Goal: Book appointment/travel/reservation

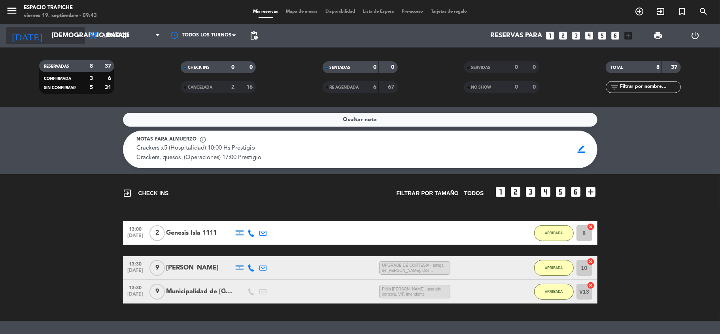
click at [73, 40] on input "[DEMOGRAPHIC_DATA][DATE]" at bounding box center [90, 35] width 85 height 15
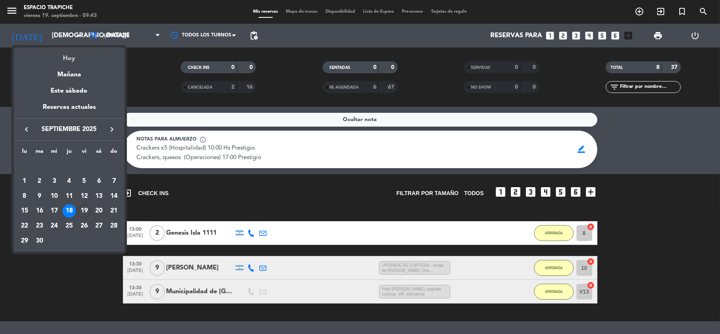
click at [67, 60] on div "Hoy" at bounding box center [69, 55] width 111 height 16
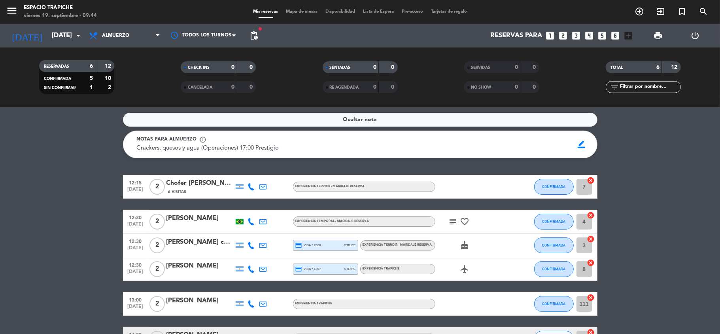
click at [450, 221] on icon "subject" at bounding box center [452, 221] width 9 height 9
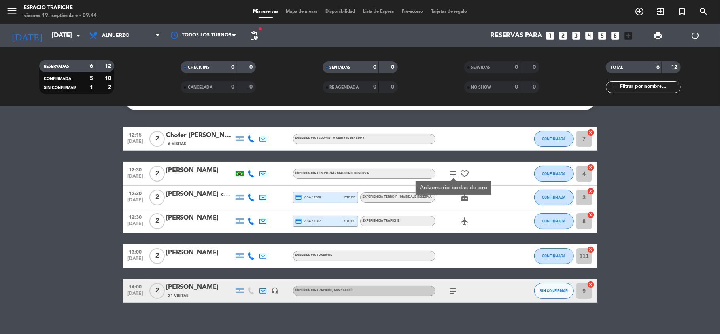
scroll to position [48, 0]
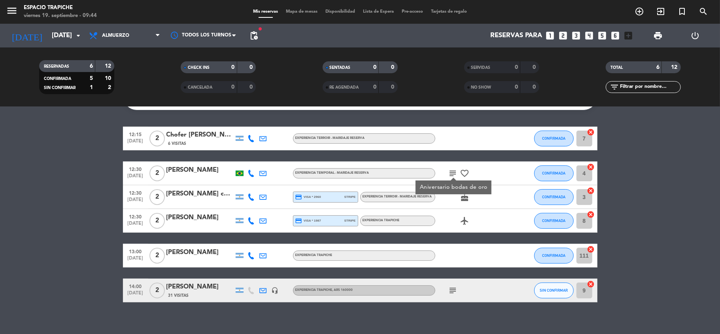
click at [465, 195] on icon "cake" at bounding box center [464, 196] width 9 height 9
click at [453, 289] on icon "subject" at bounding box center [452, 289] width 9 height 9
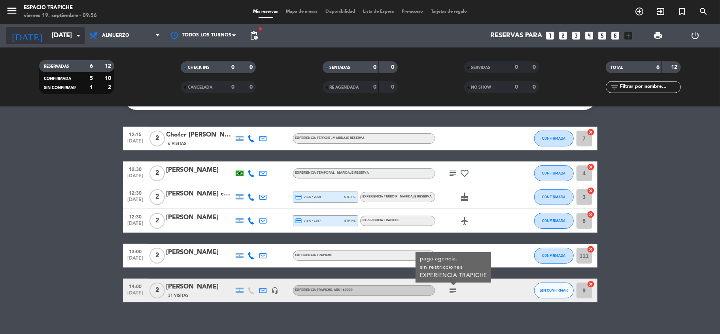
click at [71, 42] on input "[DATE]" at bounding box center [90, 35] width 85 height 15
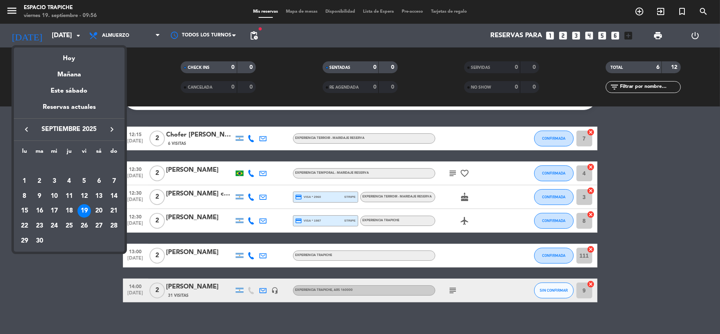
click at [108, 126] on icon "keyboard_arrow_right" at bounding box center [111, 129] width 9 height 9
click at [55, 225] on div "26" at bounding box center [53, 225] width 13 height 13
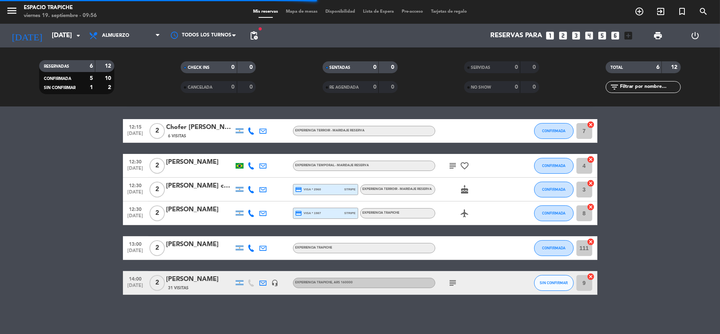
scroll to position [0, 0]
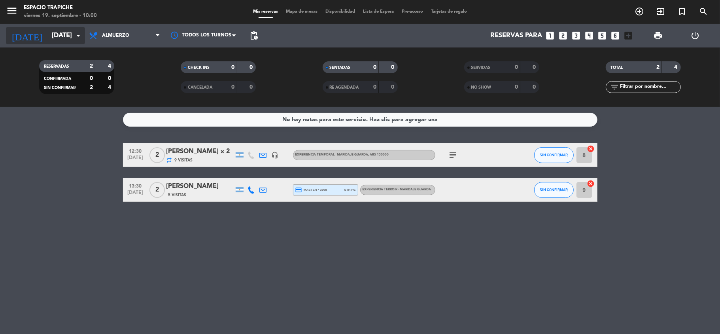
click at [83, 38] on icon "arrow_drop_down" at bounding box center [78, 35] width 9 height 9
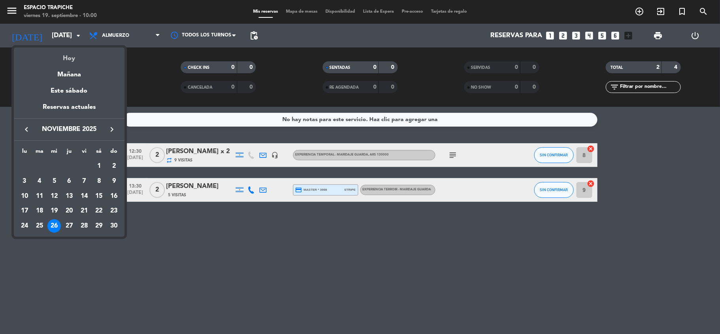
click at [68, 59] on div "Hoy" at bounding box center [69, 55] width 111 height 16
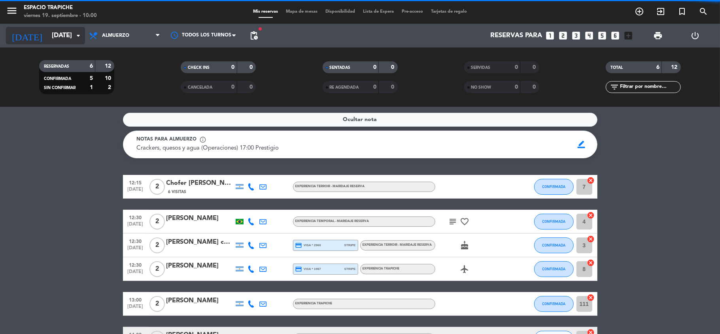
click at [75, 38] on icon "arrow_drop_down" at bounding box center [78, 35] width 9 height 9
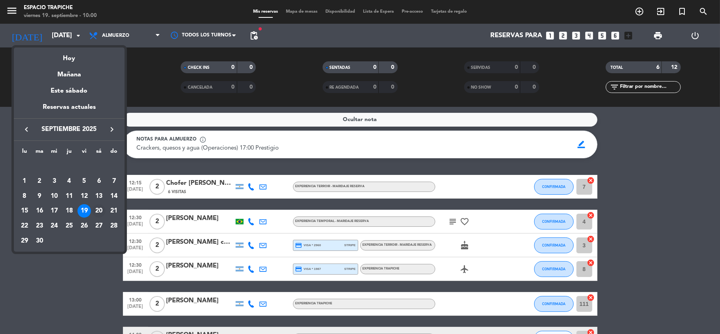
click at [97, 214] on div "20" at bounding box center [98, 210] width 13 height 13
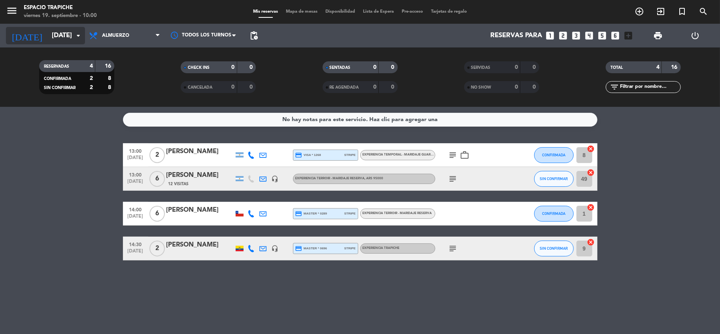
click at [75, 32] on icon "arrow_drop_down" at bounding box center [78, 35] width 9 height 9
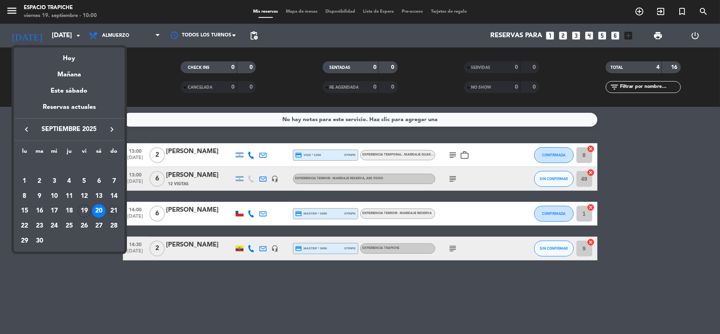
click at [112, 206] on div "21" at bounding box center [113, 210] width 13 height 13
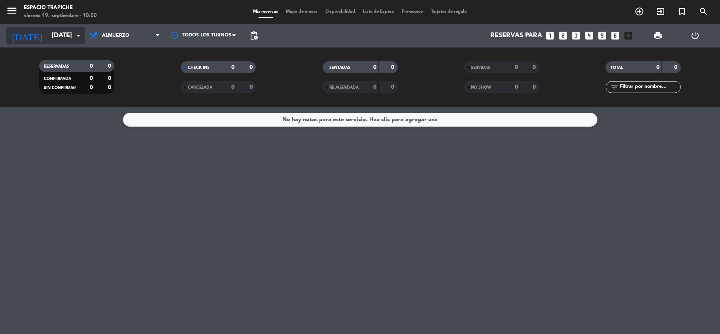
click at [80, 32] on icon "arrow_drop_down" at bounding box center [78, 35] width 9 height 9
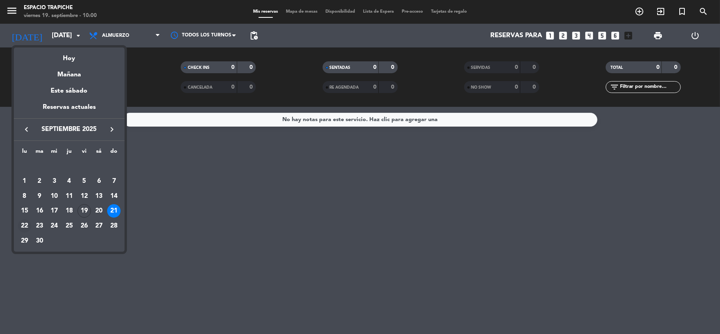
click at [26, 224] on div "22" at bounding box center [24, 225] width 13 height 13
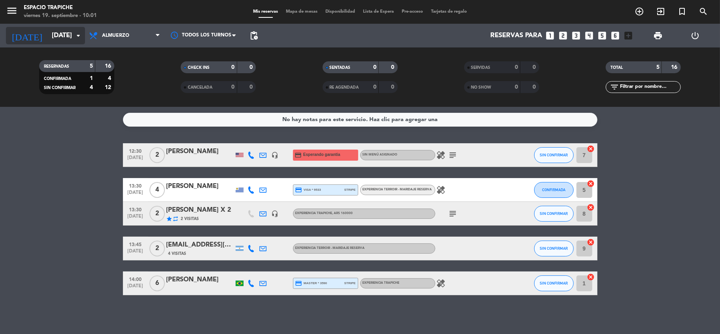
click at [74, 36] on icon "arrow_drop_down" at bounding box center [78, 35] width 9 height 9
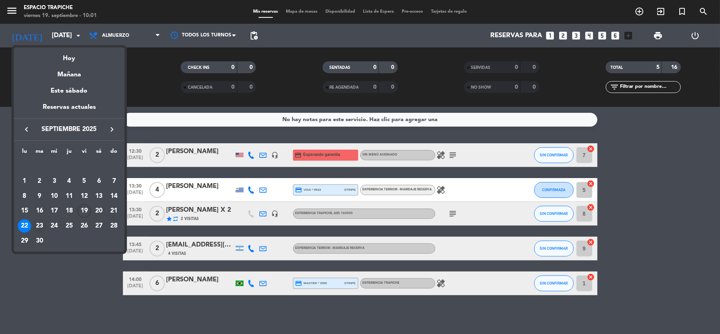
click at [35, 222] on div "23" at bounding box center [39, 225] width 13 height 13
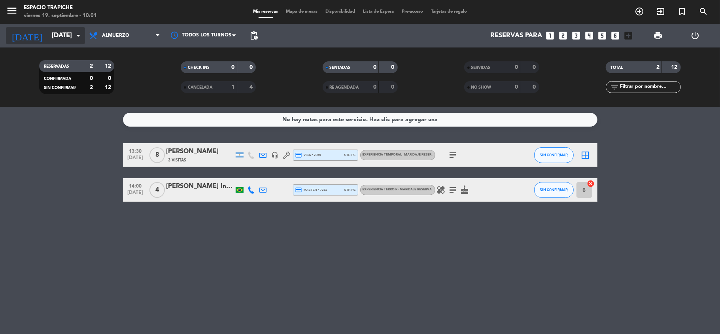
click at [83, 37] on input "[DATE]" at bounding box center [90, 35] width 85 height 15
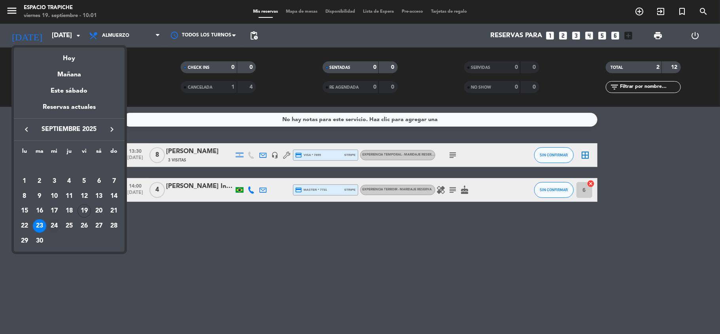
click at [53, 222] on div "24" at bounding box center [53, 225] width 13 height 13
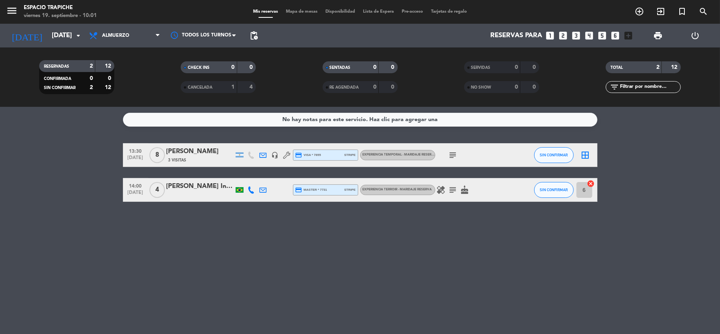
type input "[DATE]"
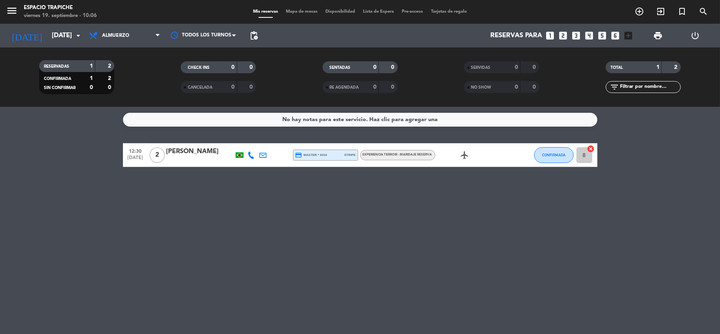
click at [573, 34] on icon "looks_3" at bounding box center [576, 35] width 10 height 10
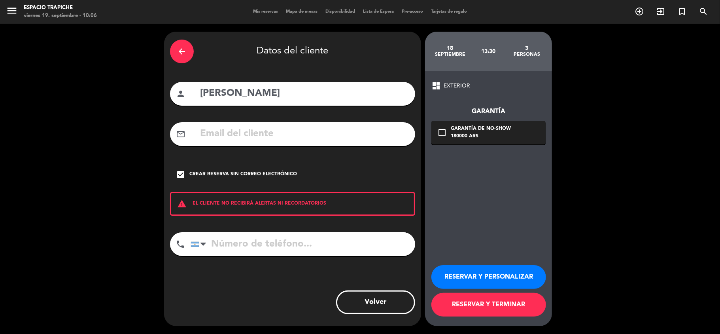
click at [290, 96] on input "[PERSON_NAME]" at bounding box center [304, 93] width 210 height 16
click at [610, 155] on div "arrow_back Datos del cliente person [PERSON_NAME] mail_outline check_box Crear …" at bounding box center [360, 179] width 720 height 310
click at [174, 45] on div "arrow_back" at bounding box center [182, 52] width 24 height 24
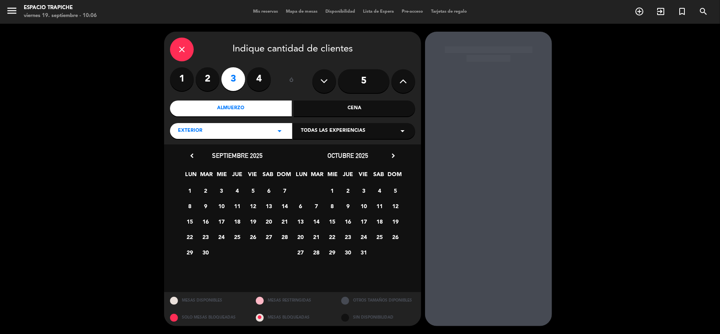
click at [100, 143] on div "close Indique cantidad de clientes 1 2 3 4 ó 5 Almuerzo Cena EXTERIOR arrow_dro…" at bounding box center [360, 179] width 720 height 310
click at [178, 56] on div "close" at bounding box center [182, 50] width 24 height 24
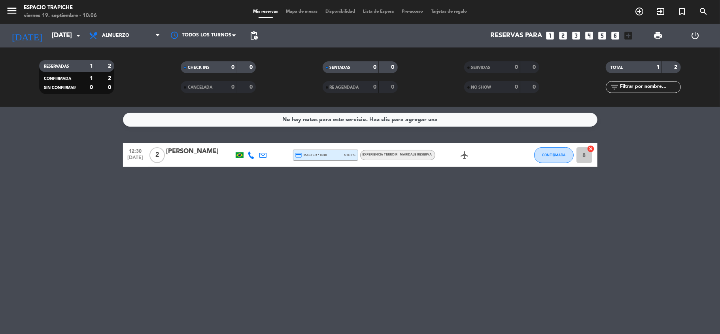
click at [178, 56] on div "CHECK INS 0 0 CANCELADA 0 0" at bounding box center [218, 76] width 142 height 43
click at [574, 36] on icon "looks_3" at bounding box center [576, 35] width 10 height 10
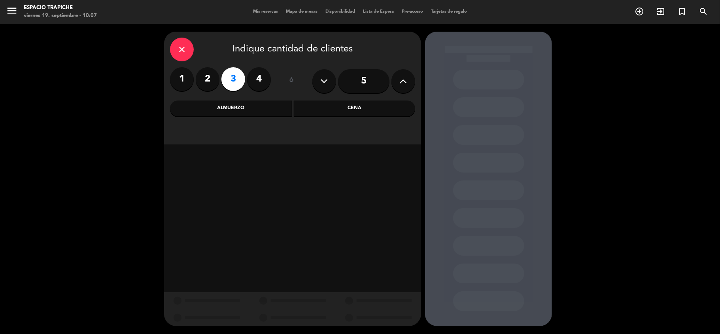
click at [239, 108] on div "Almuerzo" at bounding box center [231, 108] width 122 height 16
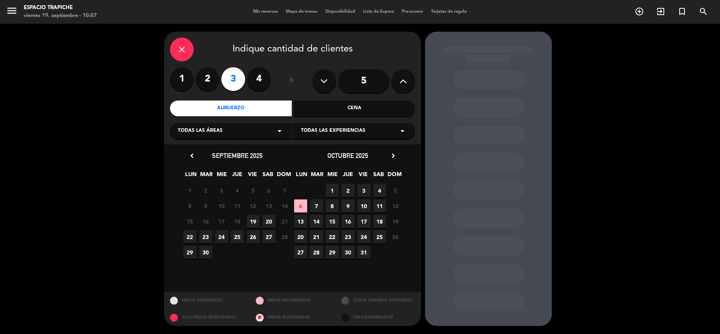
click at [235, 239] on span "25" at bounding box center [237, 236] width 13 height 13
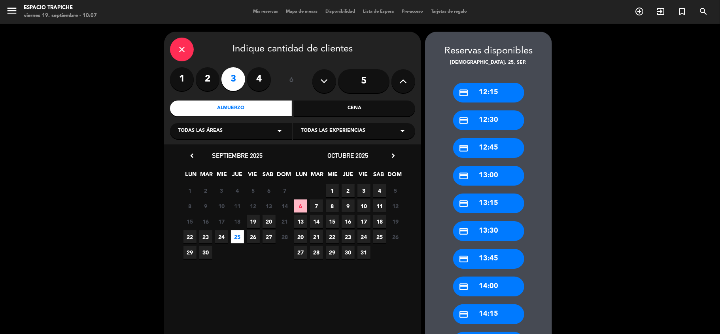
click at [483, 154] on div "credit_card 12:45" at bounding box center [488, 148] width 71 height 20
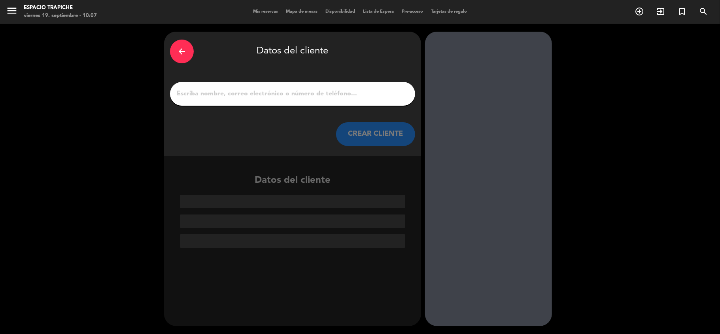
click at [332, 98] on input "1" at bounding box center [292, 93] width 233 height 11
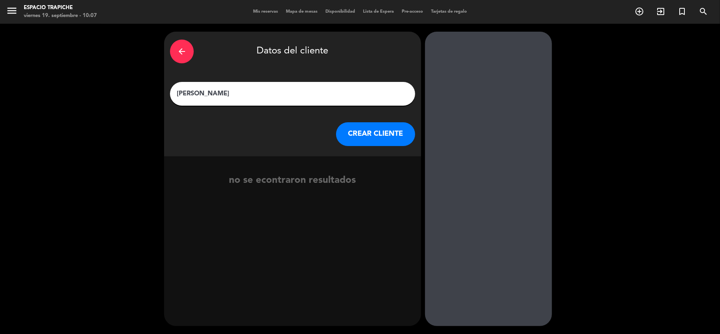
type input "[PERSON_NAME]"
click at [380, 140] on button "CREAR CLIENTE" at bounding box center [375, 134] width 79 height 24
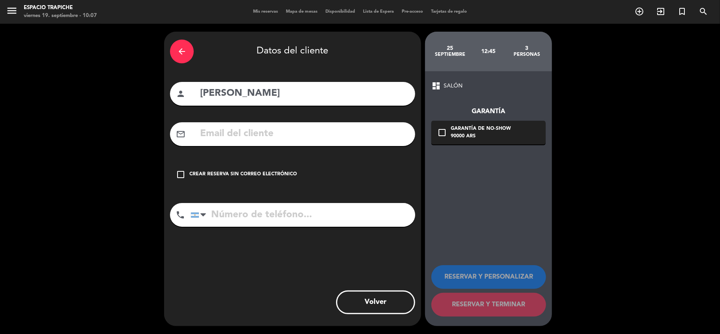
click at [239, 168] on div "check_box_outline_blank Crear reserva sin correo electrónico" at bounding box center [292, 175] width 245 height 24
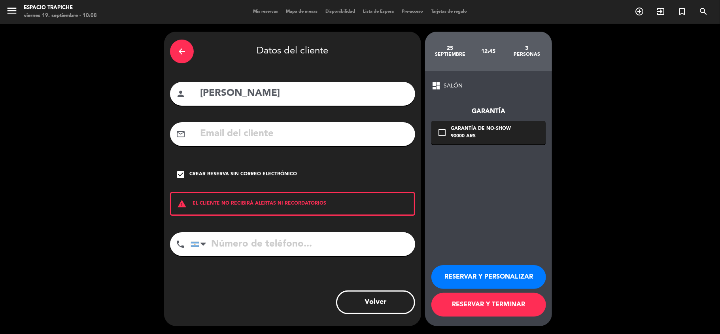
click at [499, 274] on button "RESERVAR Y PERSONALIZAR" at bounding box center [488, 277] width 115 height 24
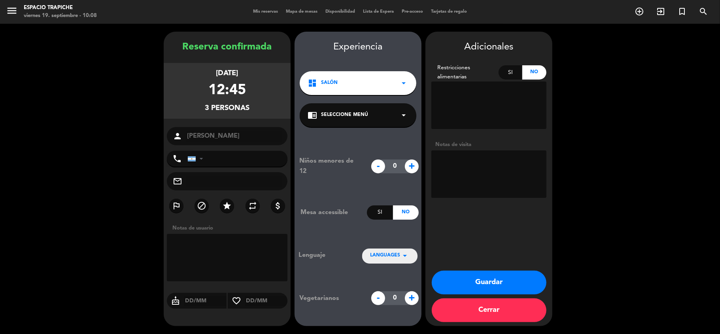
click at [483, 163] on textarea at bounding box center [488, 173] width 115 height 47
type textarea "Solicita GPF, invitación, chequear a quien se cobra"
click at [406, 115] on icon "arrow_drop_down" at bounding box center [403, 114] width 9 height 9
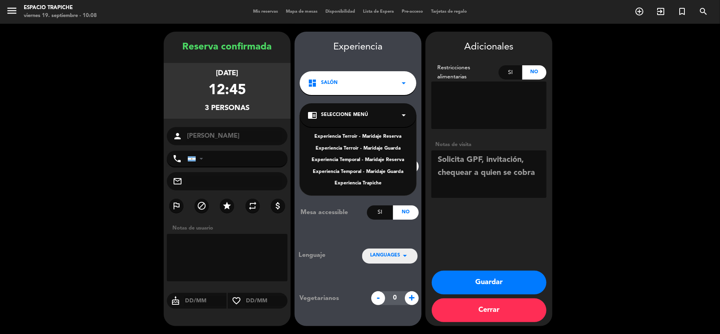
click at [383, 150] on div "Experiencia Terroir - Maridaje Guarda" at bounding box center [358, 149] width 101 height 8
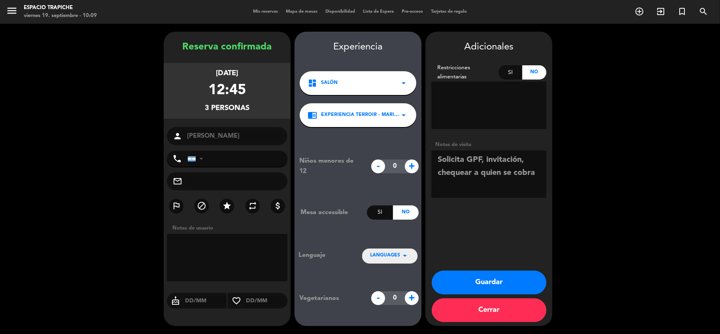
click at [480, 279] on button "Guardar" at bounding box center [489, 282] width 115 height 24
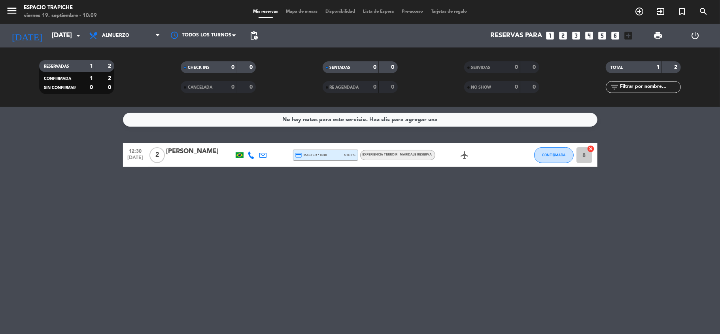
drag, startPoint x: 480, startPoint y: 279, endPoint x: 459, endPoint y: -12, distance: 291.8
click at [459, 0] on html "close × Espacio Trapiche × chrome_reader_mode Listado de Reservas account_box C…" at bounding box center [360, 167] width 720 height 334
